Goal: Find specific page/section: Find specific page/section

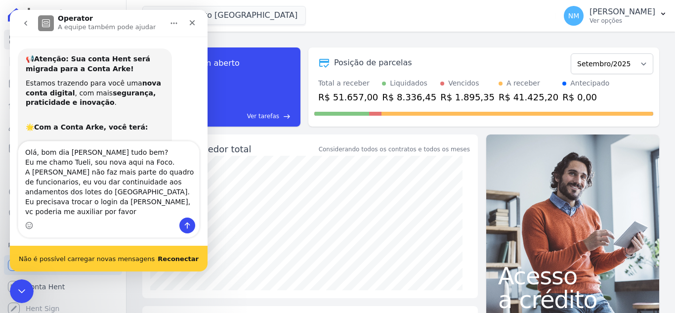
scroll to position [5747, 0]
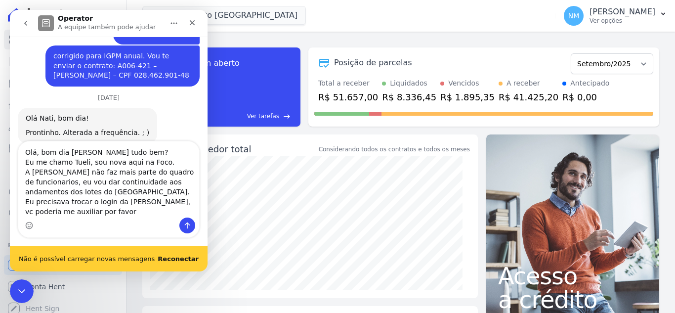
click at [178, 255] on b "Reconectar" at bounding box center [178, 258] width 41 height 7
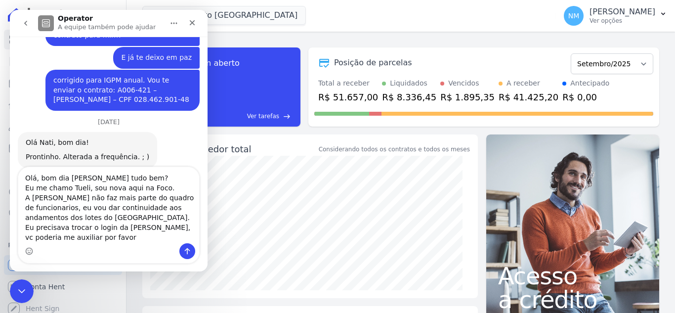
scroll to position [5721, 0]
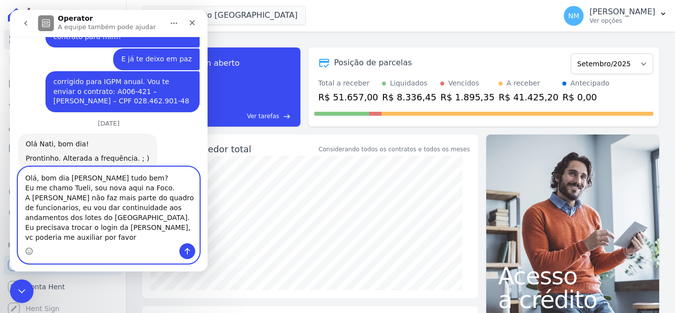
click at [100, 243] on textarea "Olá, bom dia Adriane tudo bem? Eu me chamo Tueli, sou nova aqui na Foco. A Nati…" at bounding box center [108, 205] width 181 height 76
type textarea "Olá, bom dia Adriane tudo bem? Eu me chamo Tueli, sou nova aqui na Foco. A Nati…"
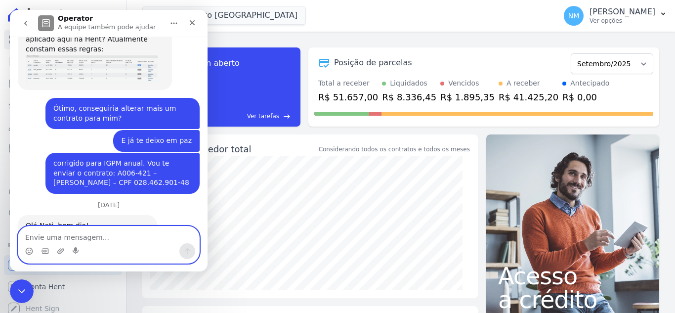
scroll to position [5516, 0]
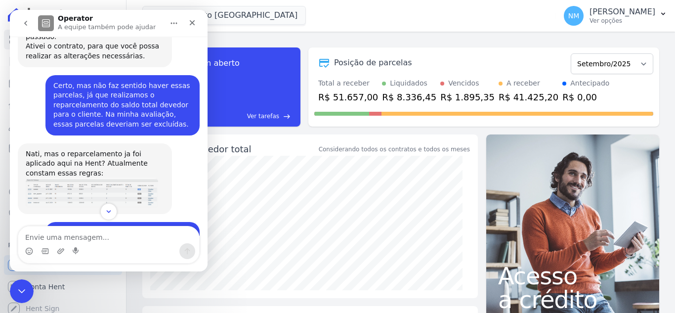
click at [27, 26] on icon "go back" at bounding box center [26, 23] width 8 height 8
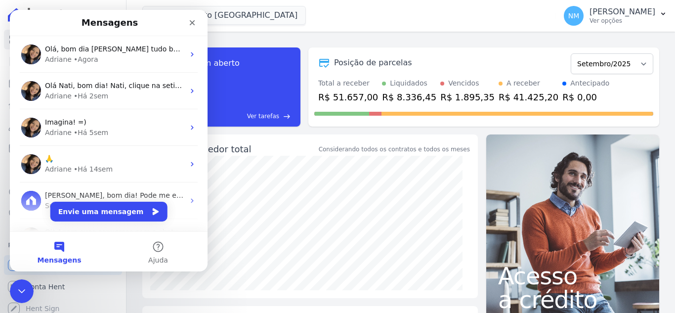
scroll to position [0, 0]
click at [193, 24] on icon "Fechar" at bounding box center [192, 23] width 8 height 8
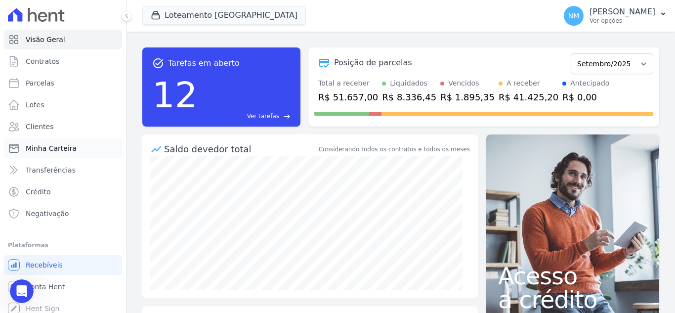
click at [67, 145] on span "Minha Carteira" at bounding box center [51, 148] width 51 height 10
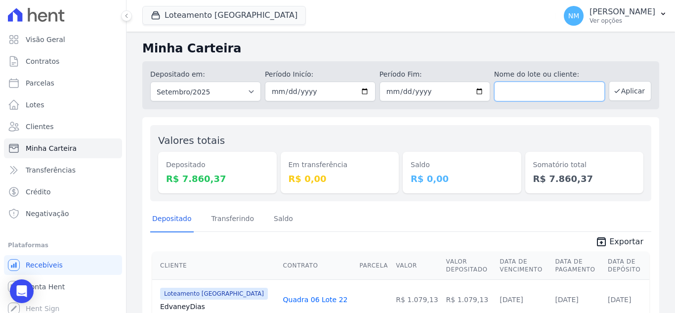
click at [520, 92] on input "text" at bounding box center [549, 92] width 111 height 20
paste input "[PERSON_NAME] binda"
type input "[PERSON_NAME] binda"
click at [620, 94] on button "Aplicar" at bounding box center [630, 91] width 42 height 20
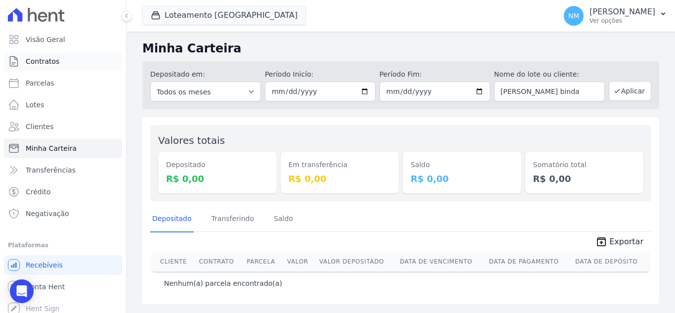
click at [49, 61] on span "Contratos" at bounding box center [43, 61] width 34 height 10
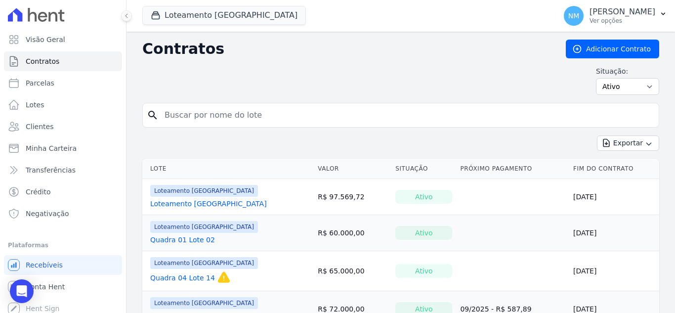
click at [229, 107] on input "search" at bounding box center [407, 115] width 496 height 20
type input "[PERSON_NAME] binda"
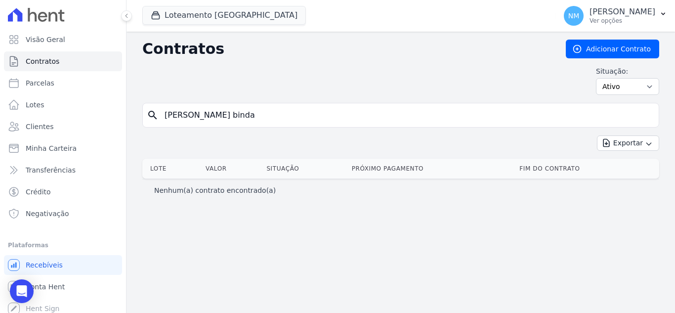
click at [288, 91] on div "Situação: Ativo Todos Pausado Distratado Rascunho Expirado Encerrado" at bounding box center [400, 80] width 517 height 29
click at [259, 118] on input "[PERSON_NAME] binda" at bounding box center [407, 115] width 496 height 20
click at [257, 118] on input "[PERSON_NAME] binda" at bounding box center [407, 115] width 496 height 20
type input "T"
click at [45, 104] on link "Lotes" at bounding box center [63, 105] width 118 height 20
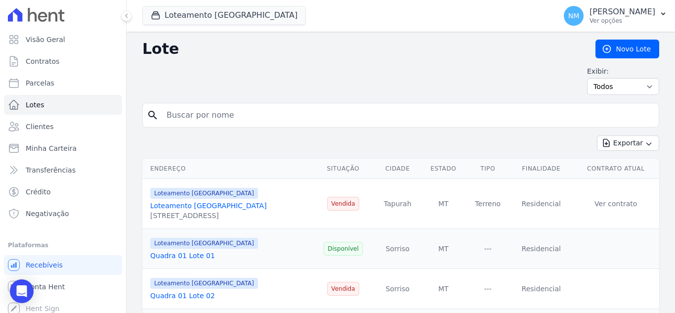
click at [268, 122] on input "search" at bounding box center [408, 115] width 494 height 20
type input "[PERSON_NAME]"
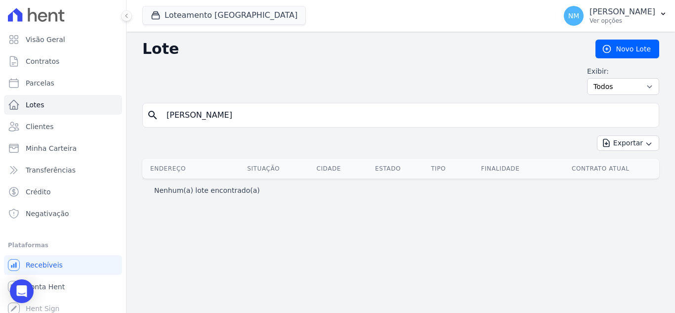
click at [284, 118] on input "[PERSON_NAME]" at bounding box center [408, 115] width 494 height 20
type input "TATIANE"
drag, startPoint x: 207, startPoint y: 116, endPoint x: 163, endPoint y: 122, distance: 43.8
click at [163, 122] on input "TATIANE" at bounding box center [408, 115] width 494 height 20
paste input "atiane Cíntia binda"
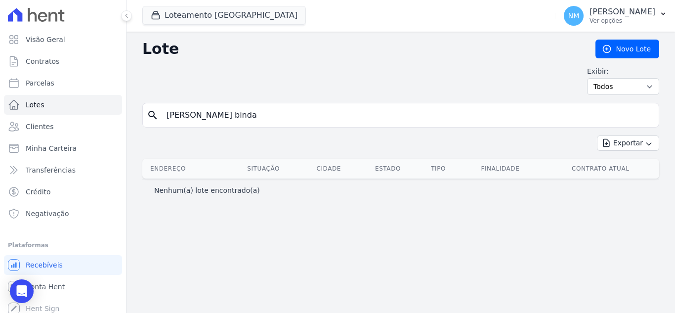
type input "[PERSON_NAME] binda"
click at [151, 116] on icon "search" at bounding box center [153, 115] width 12 height 12
